Goal: Check status: Check status

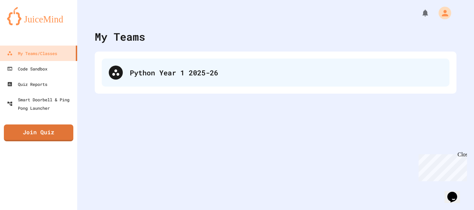
click at [162, 80] on div "Python Year 1 2025-26" at bounding box center [276, 73] width 348 height 28
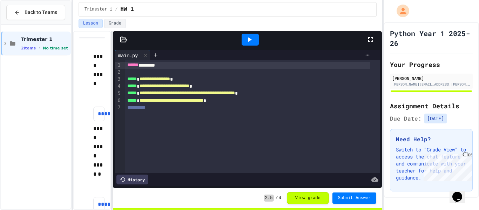
click at [128, 36] on div at bounding box center [248, 39] width 270 height 17
click at [126, 38] on icon at bounding box center [123, 39] width 6 height 5
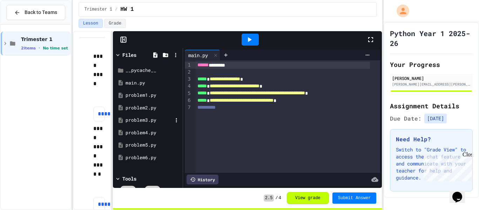
click at [131, 125] on div "problem3.py" at bounding box center [148, 120] width 66 height 13
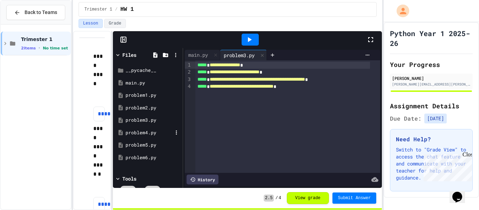
click at [131, 134] on div "problem4.py" at bounding box center [149, 133] width 47 height 7
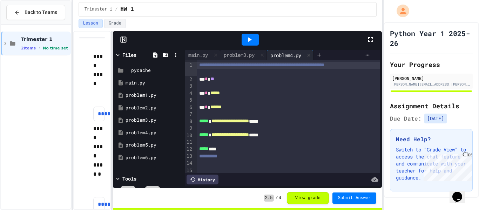
scroll to position [20, 0]
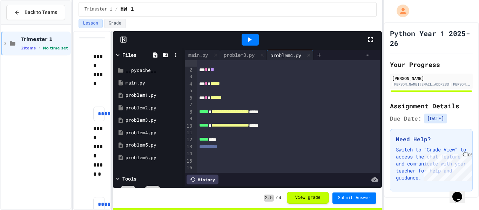
click at [302, 197] on button "View grade" at bounding box center [308, 198] width 42 height 12
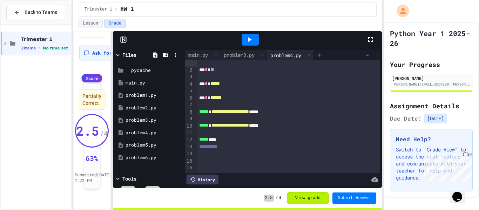
click at [302, 197] on button "View grade" at bounding box center [308, 198] width 42 height 12
click at [153, 145] on div "problem5.py" at bounding box center [149, 145] width 47 height 7
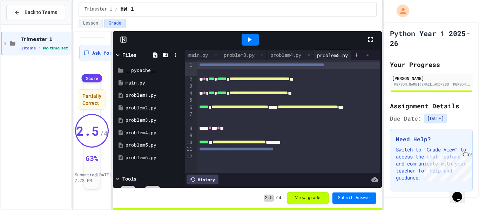
click at [223, 146] on div "**********" at bounding box center [284, 142] width 174 height 7
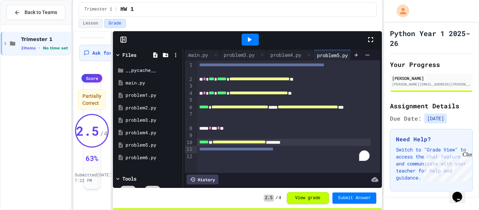
click at [239, 145] on span "**********" at bounding box center [239, 142] width 53 height 5
click at [238, 139] on div "To enrich screen reader interactions, please activate Accessibility in Grammarl…" at bounding box center [288, 135] width 183 height 7
click at [245, 125] on div "To enrich screen reader interactions, please activate Accessibility in Grammarl…" at bounding box center [288, 121] width 183 height 7
click at [240, 146] on div "**********" at bounding box center [284, 142] width 174 height 7
click at [166, 153] on div "problem6.py" at bounding box center [148, 158] width 66 height 13
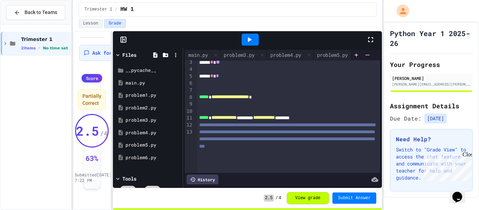
scroll to position [34, 0]
click at [127, 130] on div "problem4.py" at bounding box center [149, 133] width 47 height 7
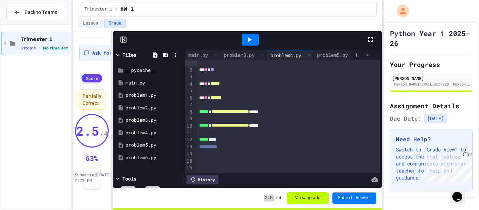
click at [250, 40] on icon at bounding box center [250, 39] width 4 height 5
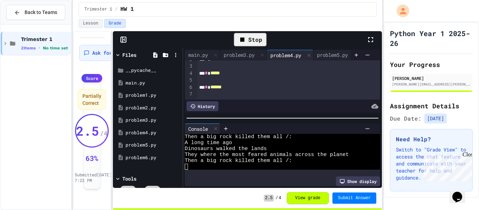
scroll to position [18, 0]
click at [264, 53] on icon at bounding box center [262, 55] width 5 height 5
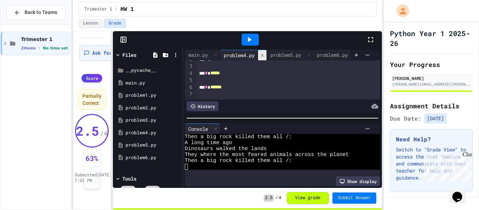
click at [264, 53] on icon at bounding box center [262, 55] width 5 height 5
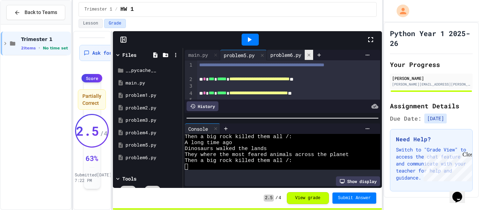
click at [312, 53] on icon at bounding box center [309, 55] width 5 height 5
click at [213, 56] on div at bounding box center [216, 55] width 8 height 10
click at [252, 41] on icon at bounding box center [249, 39] width 8 height 8
